Goal: Task Accomplishment & Management: Complete application form

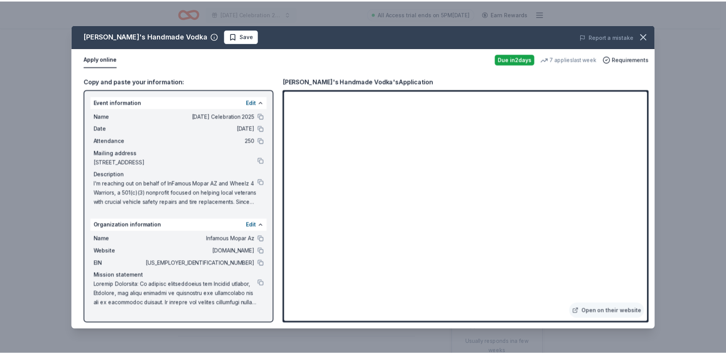
scroll to position [230, 0]
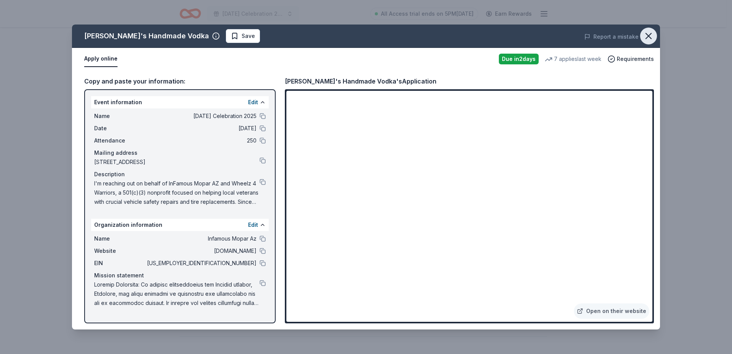
click at [653, 37] on icon "button" at bounding box center [648, 36] width 11 height 11
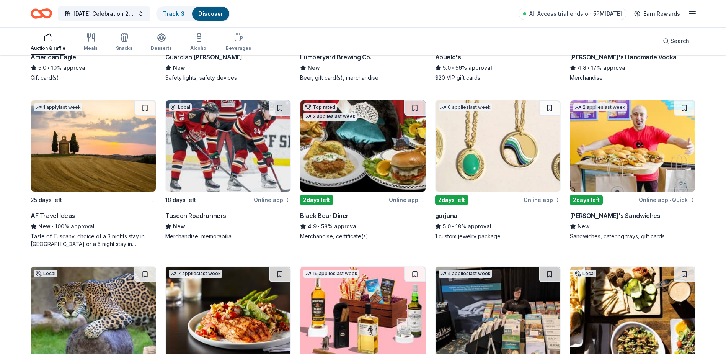
scroll to position [1194, 0]
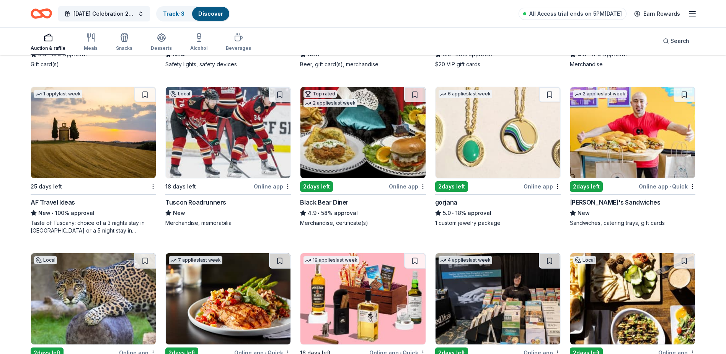
click at [337, 192] on div "Top rated 2 applies last week 2 days left Online app Black Bear Diner 4.9 • 58%…" at bounding box center [363, 157] width 126 height 140
click at [464, 187] on div "2 days left" at bounding box center [451, 186] width 33 height 11
click at [594, 189] on div "2 days left" at bounding box center [586, 186] width 33 height 11
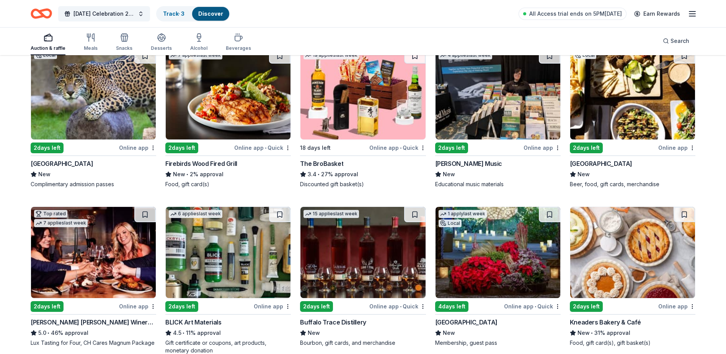
scroll to position [1386, 0]
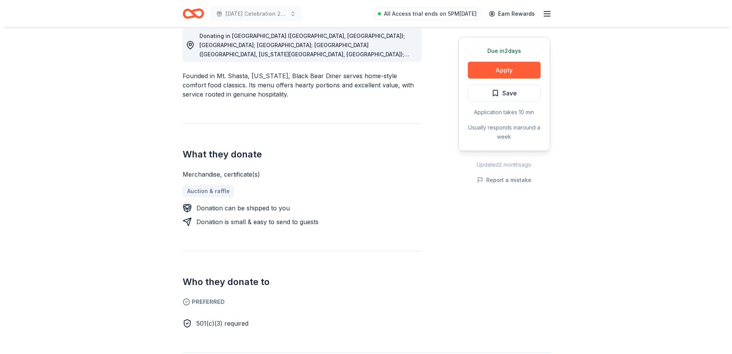
scroll to position [230, 0]
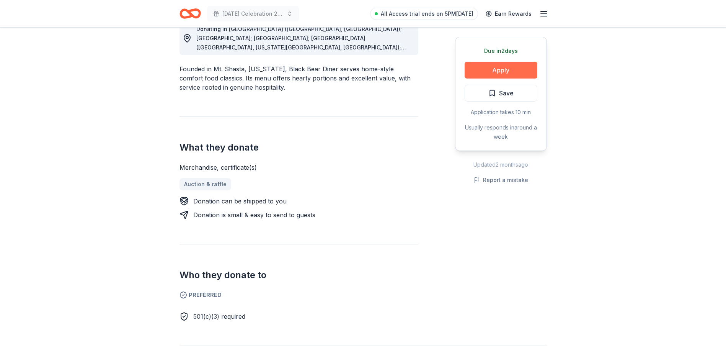
click at [496, 66] on button "Apply" at bounding box center [501, 70] width 73 height 17
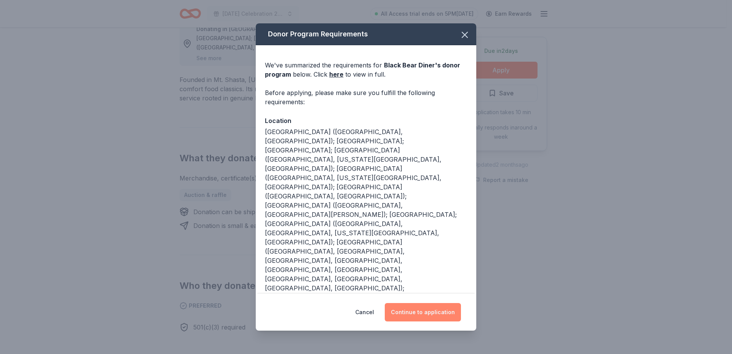
click at [408, 303] on button "Continue to application" at bounding box center [423, 312] width 76 height 18
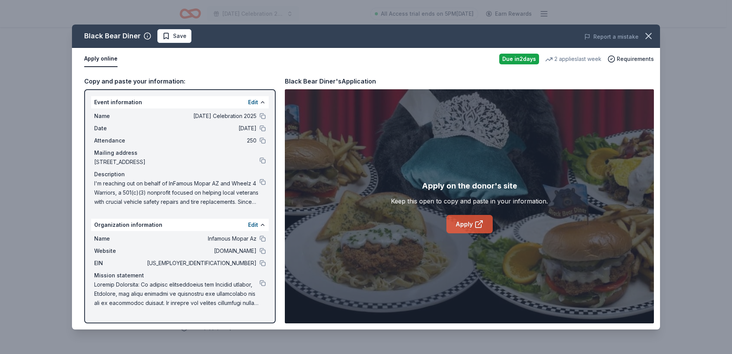
click at [480, 229] on link "Apply" at bounding box center [469, 224] width 46 height 18
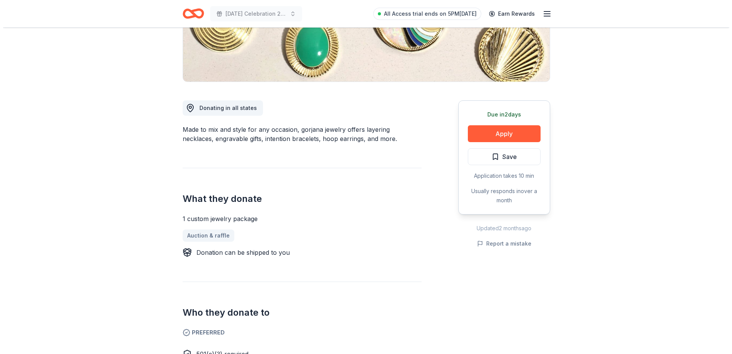
scroll to position [191, 0]
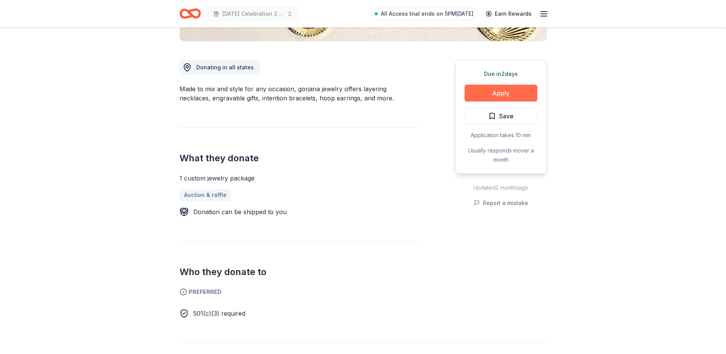
click at [503, 89] on button "Apply" at bounding box center [501, 93] width 73 height 17
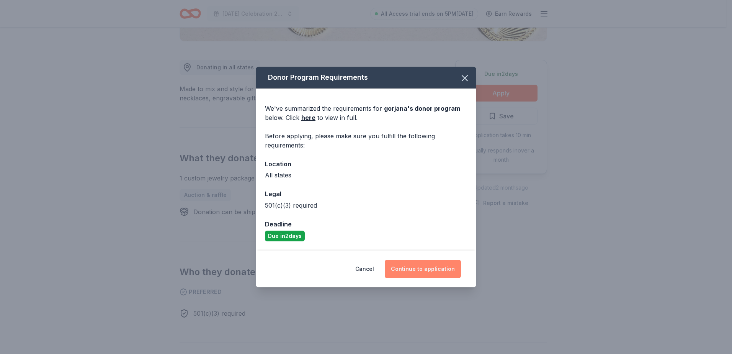
click at [416, 263] on button "Continue to application" at bounding box center [423, 269] width 76 height 18
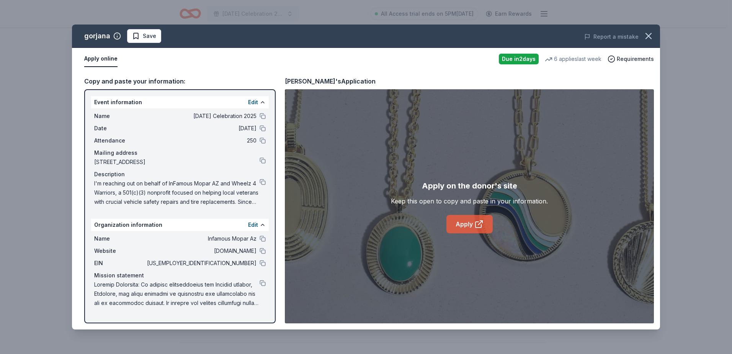
click at [468, 225] on link "Apply" at bounding box center [469, 224] width 46 height 18
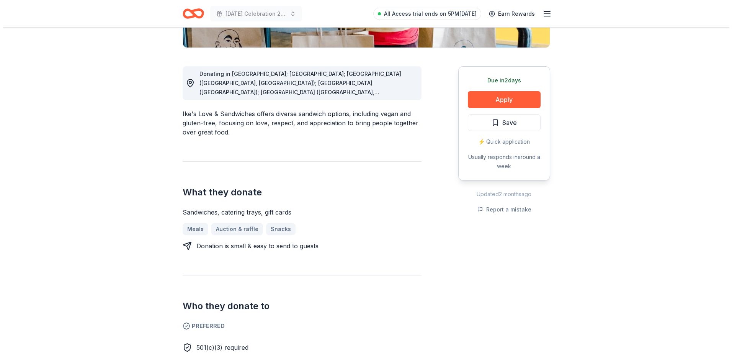
scroll to position [268, 0]
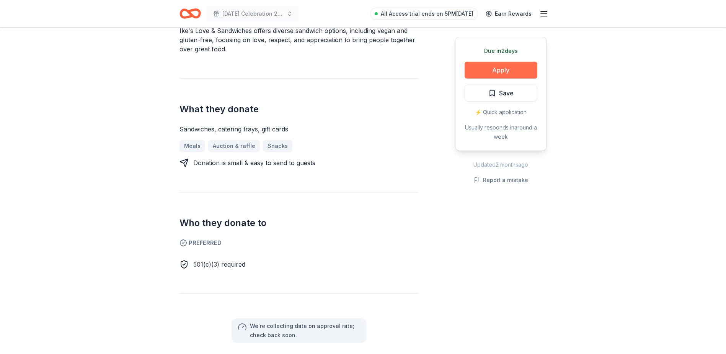
click at [499, 71] on button "Apply" at bounding box center [501, 70] width 73 height 17
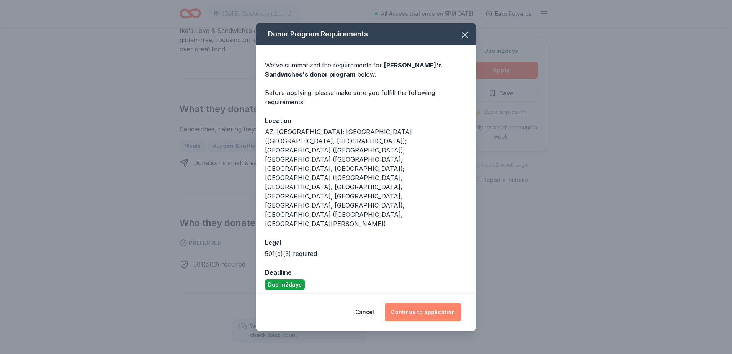
click at [436, 303] on button "Continue to application" at bounding box center [423, 312] width 76 height 18
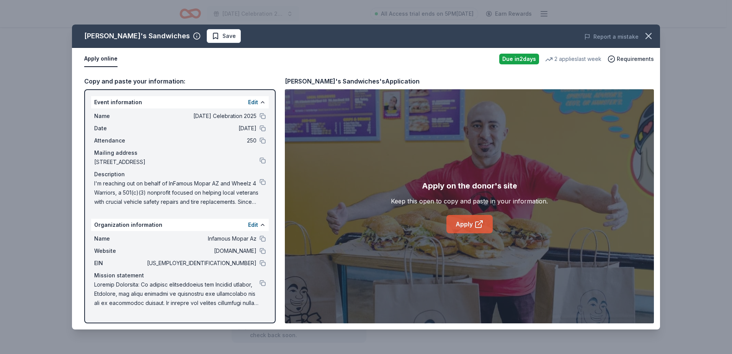
click at [471, 224] on link "Apply" at bounding box center [469, 224] width 46 height 18
